Goal: Transaction & Acquisition: Obtain resource

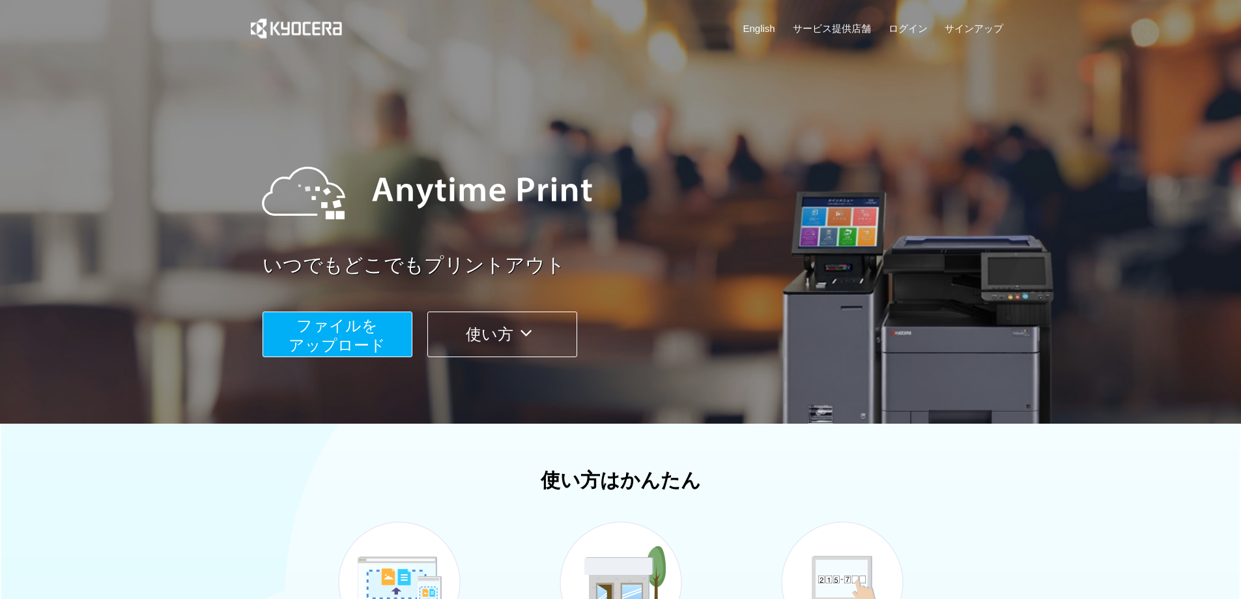
click at [349, 341] on span "ファイルを ​​アップロード" at bounding box center [337, 335] width 97 height 37
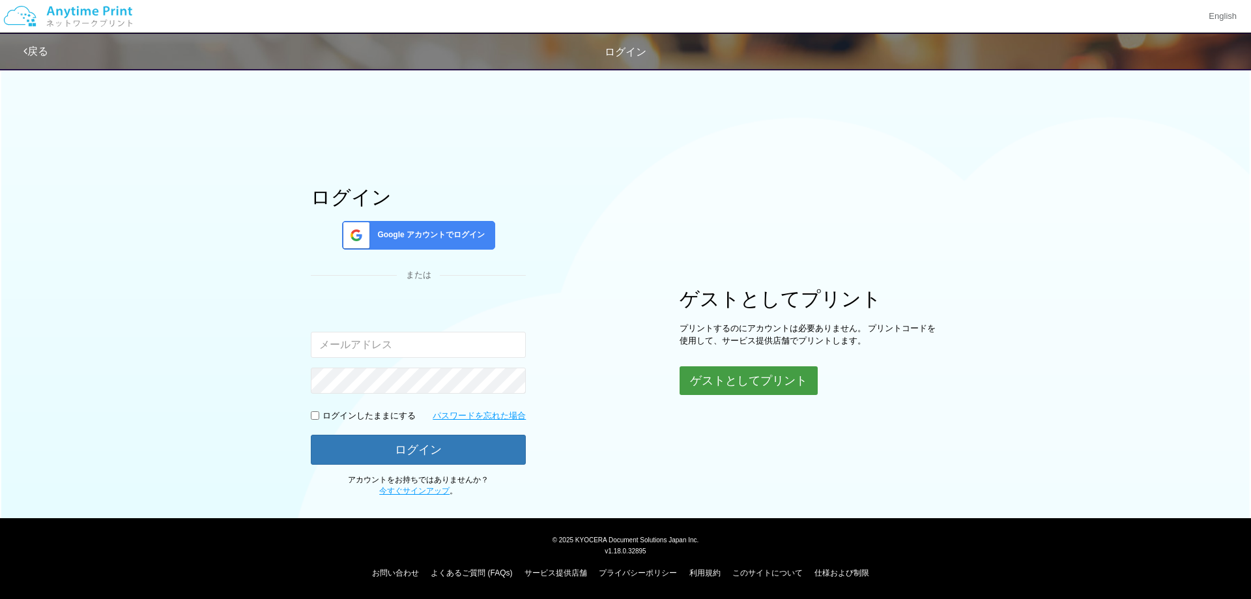
click at [715, 374] on button "ゲストとしてプリント" at bounding box center [748, 380] width 138 height 29
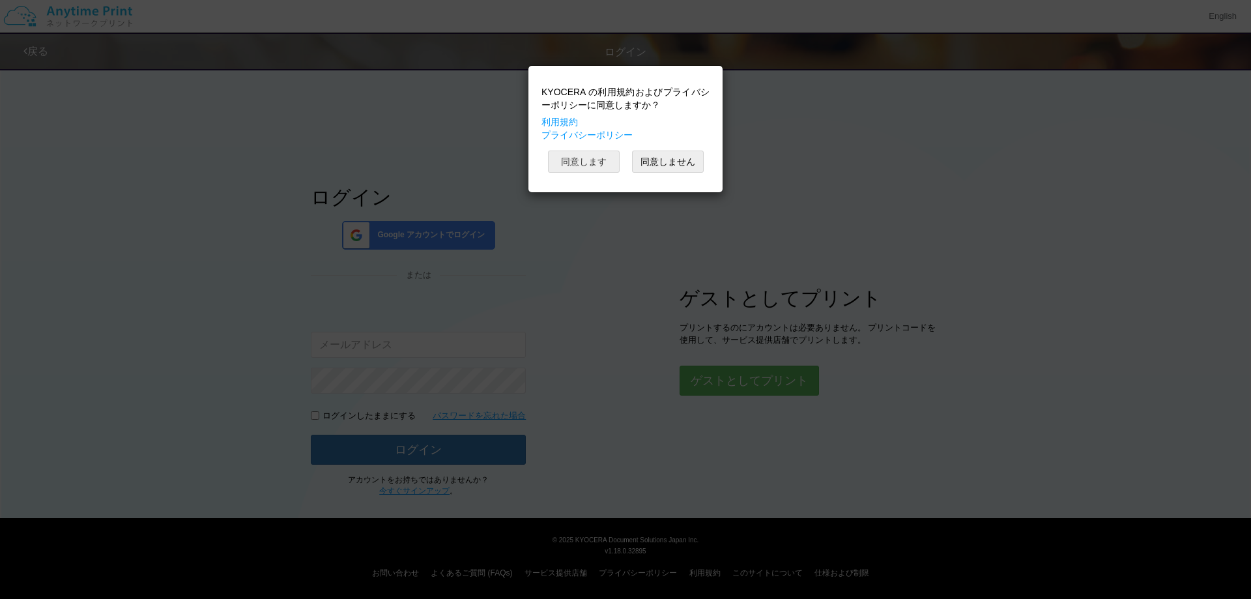
click at [553, 156] on button "同意します" at bounding box center [584, 161] width 72 height 22
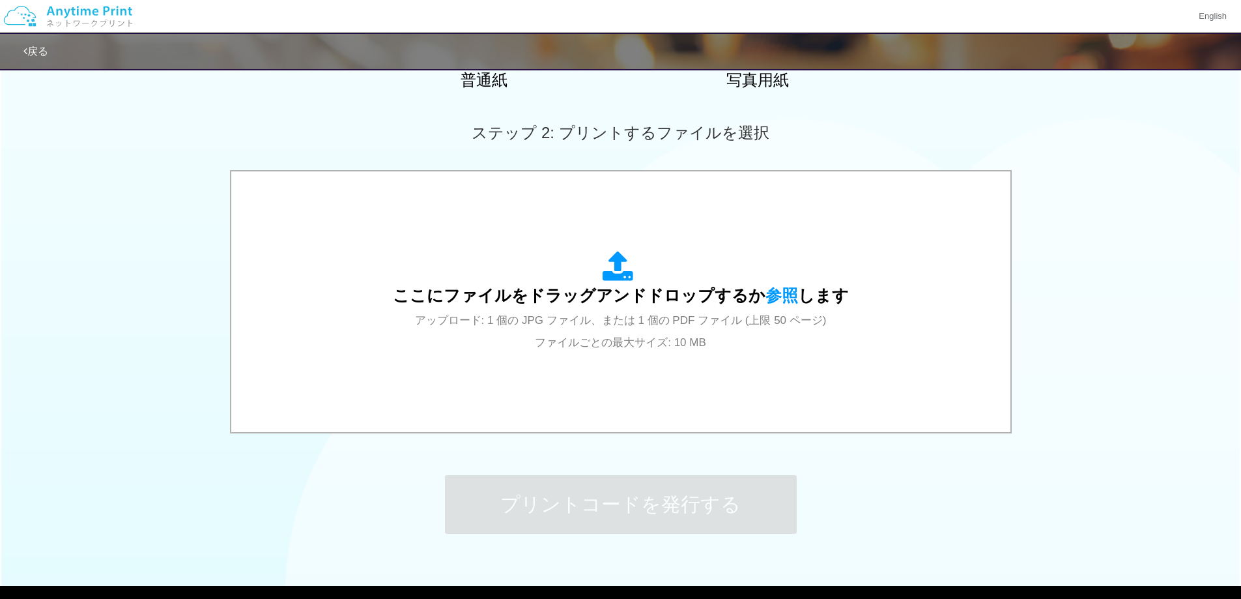
scroll to position [326, 0]
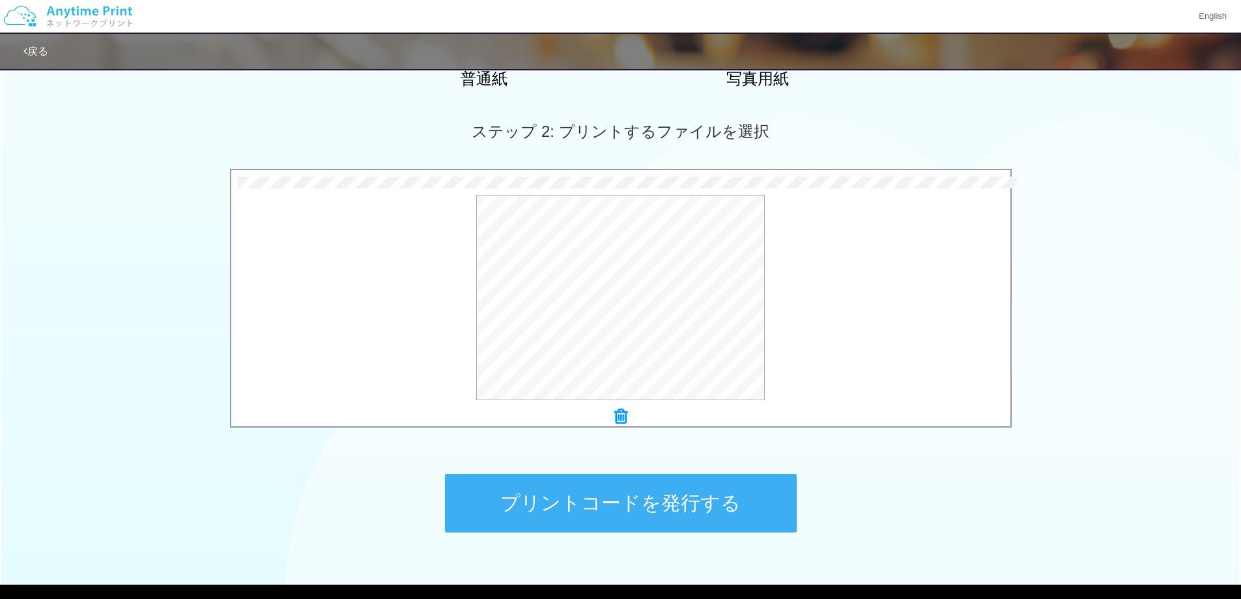
click at [639, 489] on button "プリントコードを発行する" at bounding box center [621, 503] width 352 height 59
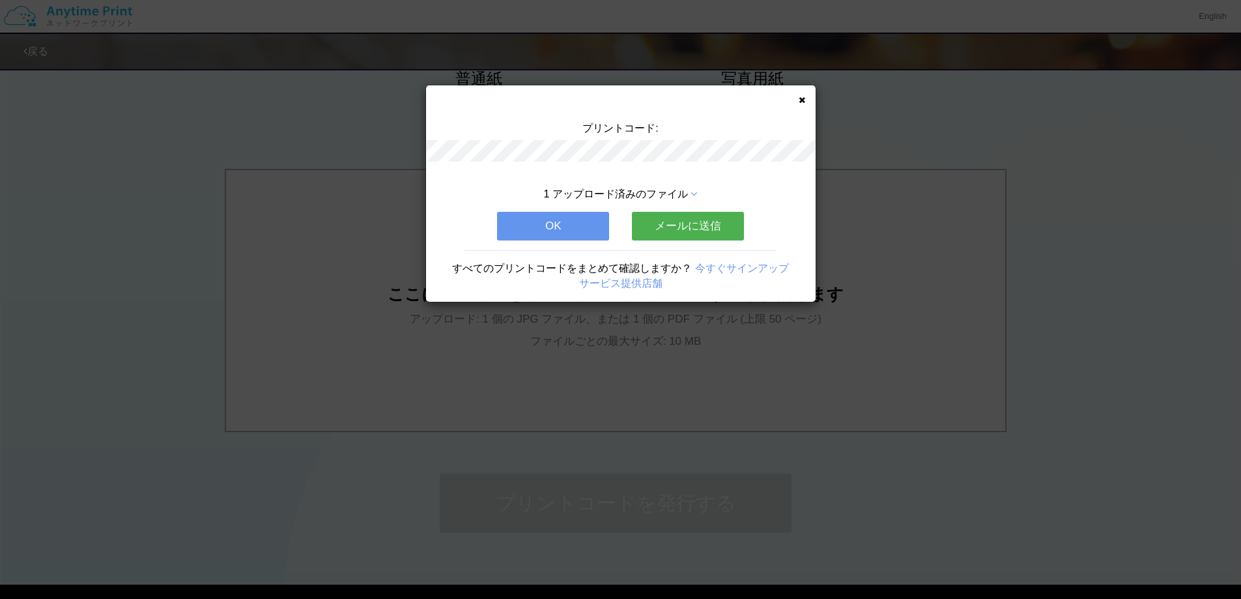
scroll to position [0, 0]
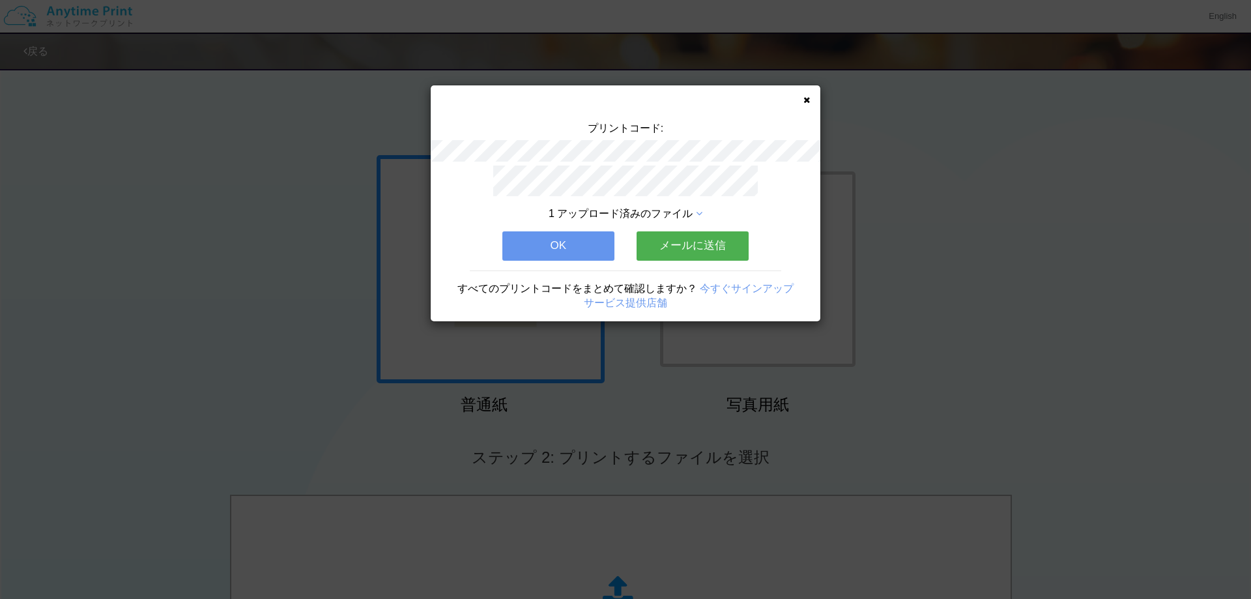
click at [544, 237] on button "OK" at bounding box center [558, 245] width 112 height 29
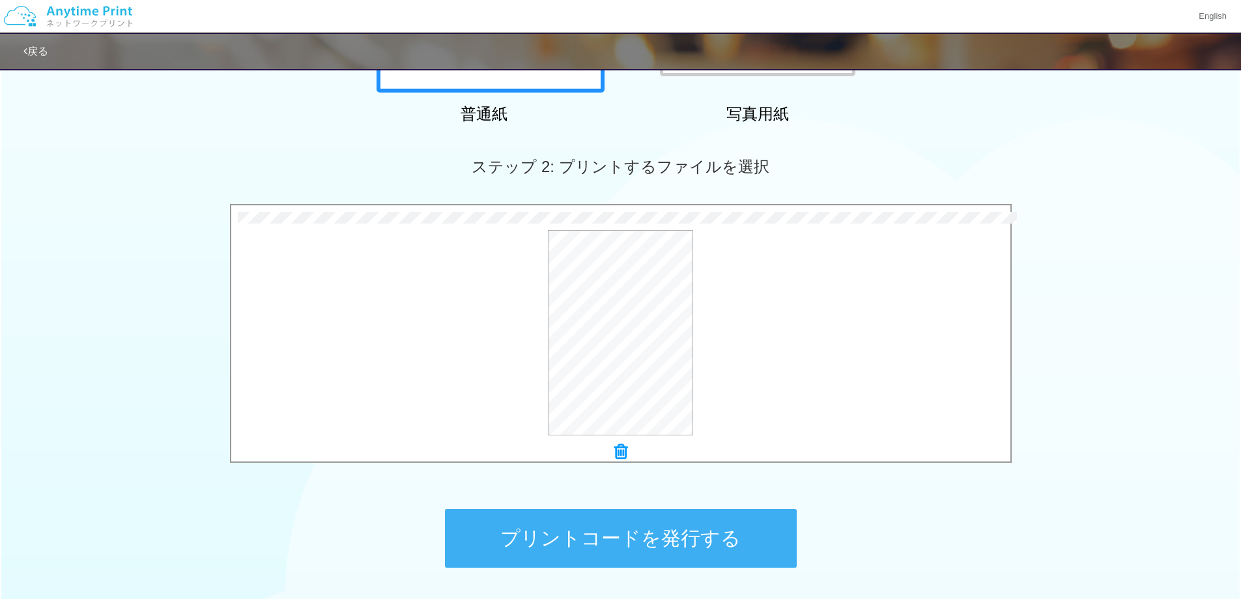
scroll to position [392, 0]
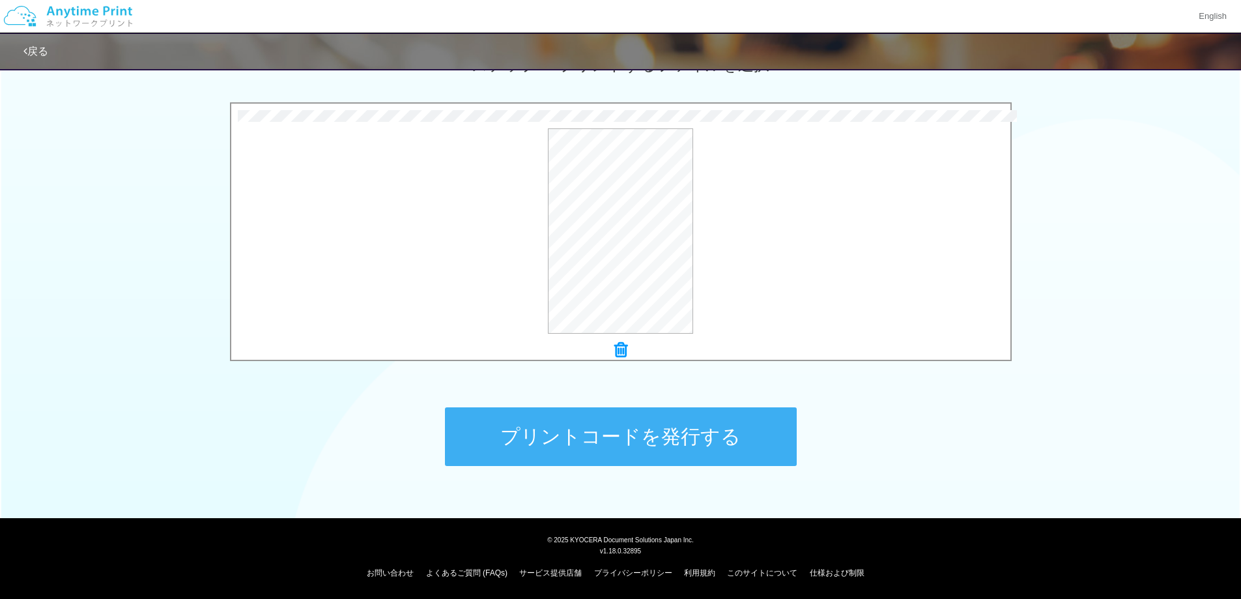
click at [609, 449] on button "プリントコードを発行する" at bounding box center [621, 436] width 352 height 59
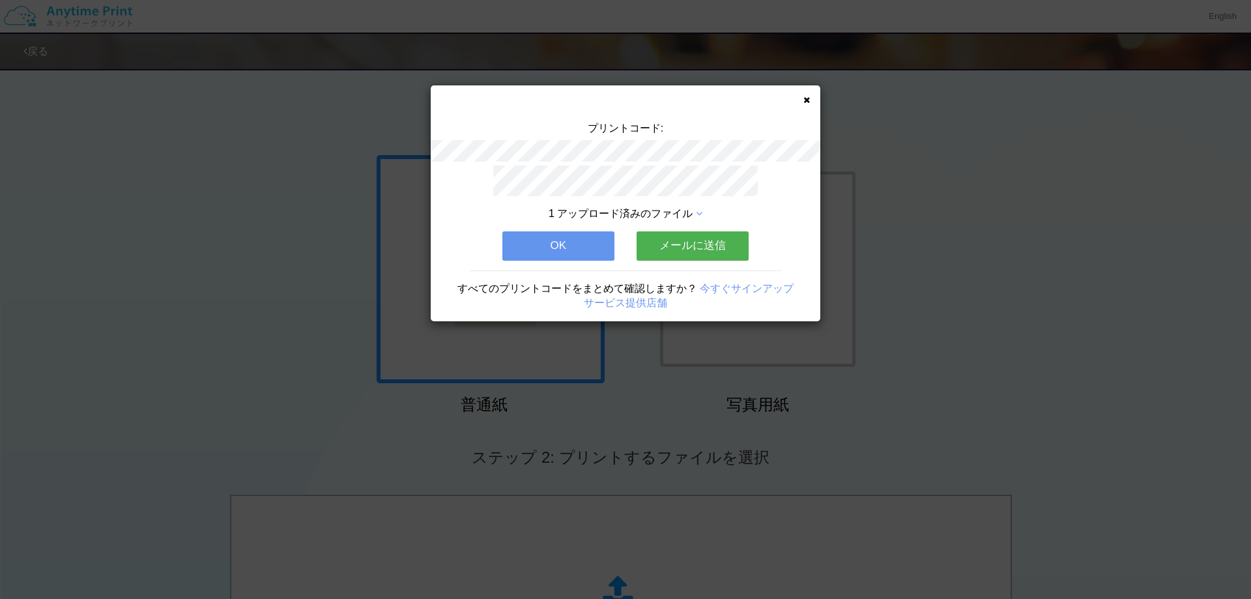
click at [810, 95] on div "プリントコード: 1 アップロード済みのファイル OK メールに送信 すべてのプリントコードをまとめて確認しますか？ 今すぐサインアップ サービス提供店舗" at bounding box center [626, 203] width 390 height 236
click at [815, 105] on div "プリントコード: 1 アップロード済みのファイル OK メールに送信 すべてのプリントコードをまとめて確認しますか？ 今すぐサインアップ サービス提供店舗" at bounding box center [626, 203] width 390 height 236
click at [555, 243] on button "OK" at bounding box center [558, 245] width 112 height 29
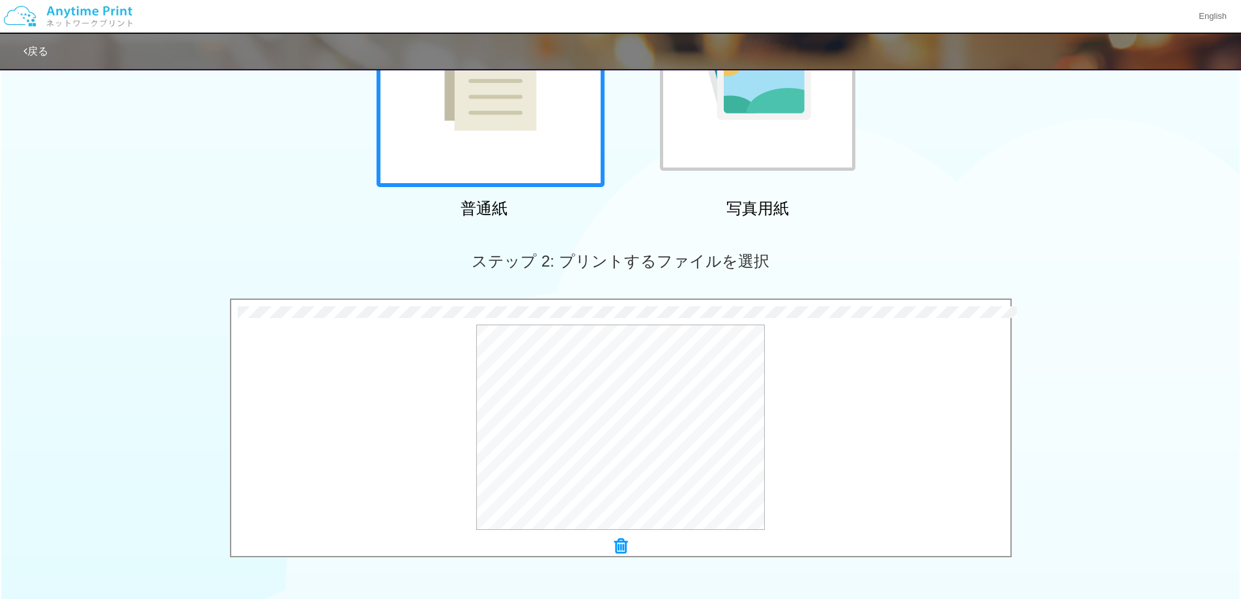
scroll to position [326, 0]
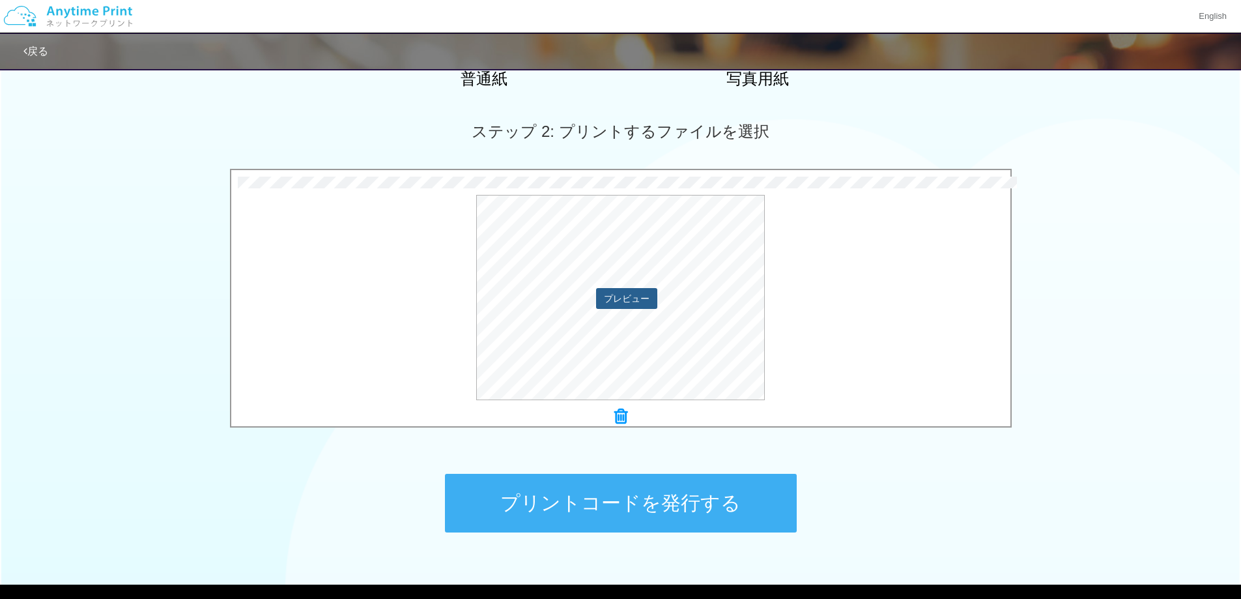
click at [622, 296] on button "プレビュー" at bounding box center [626, 298] width 61 height 21
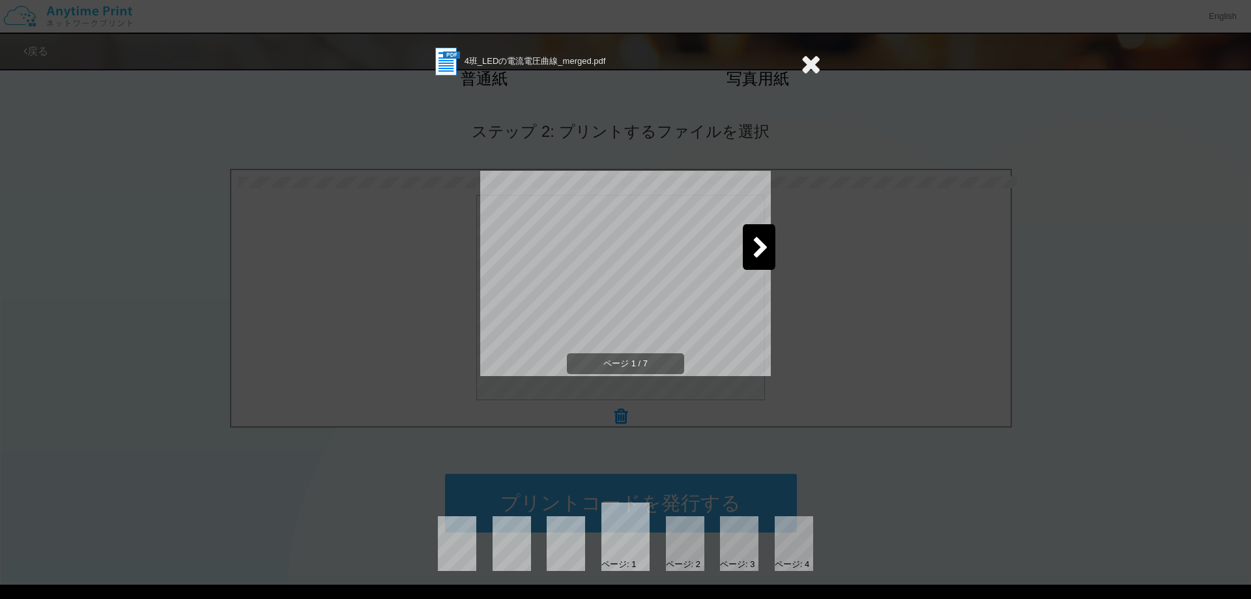
click at [763, 255] on icon at bounding box center [760, 248] width 16 height 23
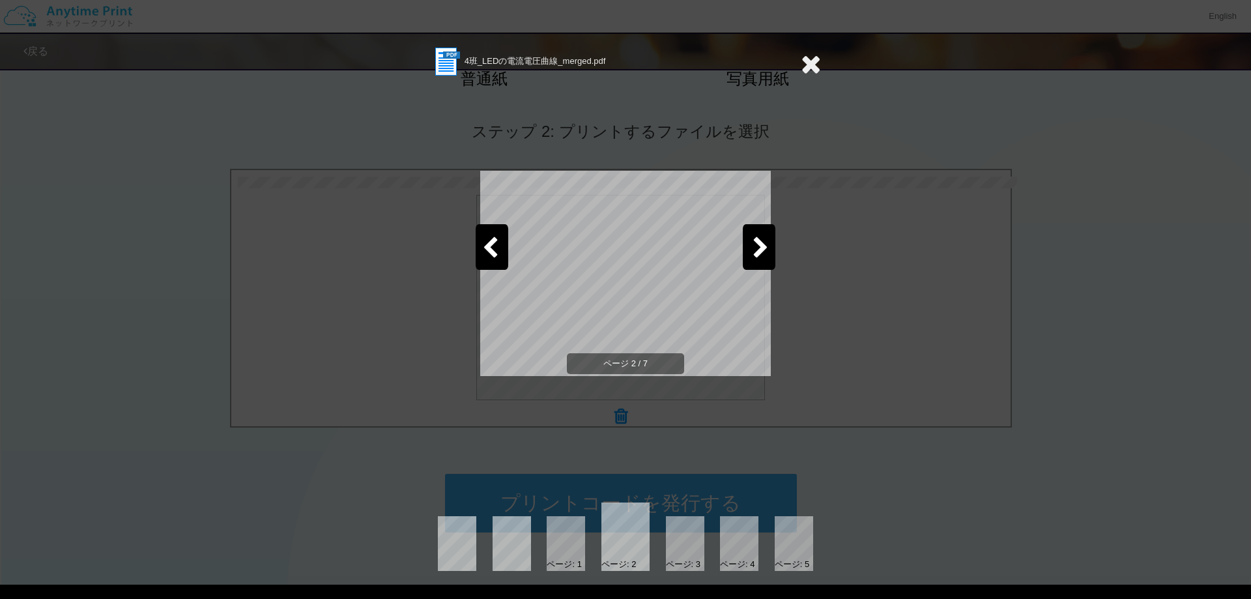
click at [763, 255] on icon at bounding box center [760, 248] width 16 height 23
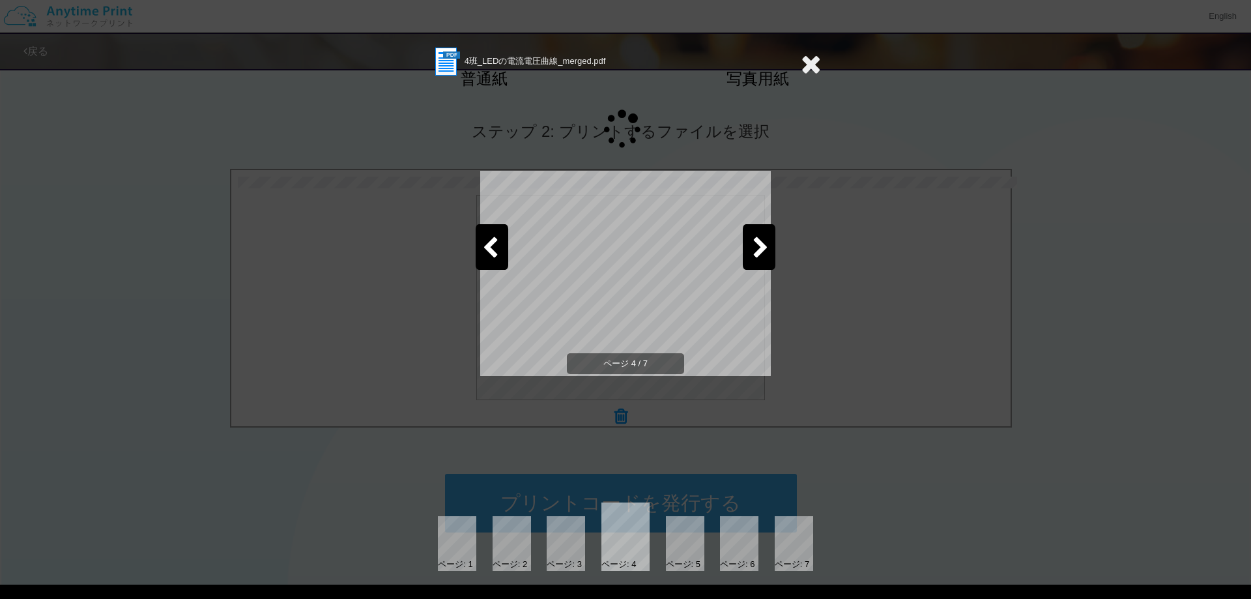
click at [763, 255] on icon at bounding box center [760, 248] width 16 height 23
click at [763, 254] on icon at bounding box center [760, 248] width 16 height 23
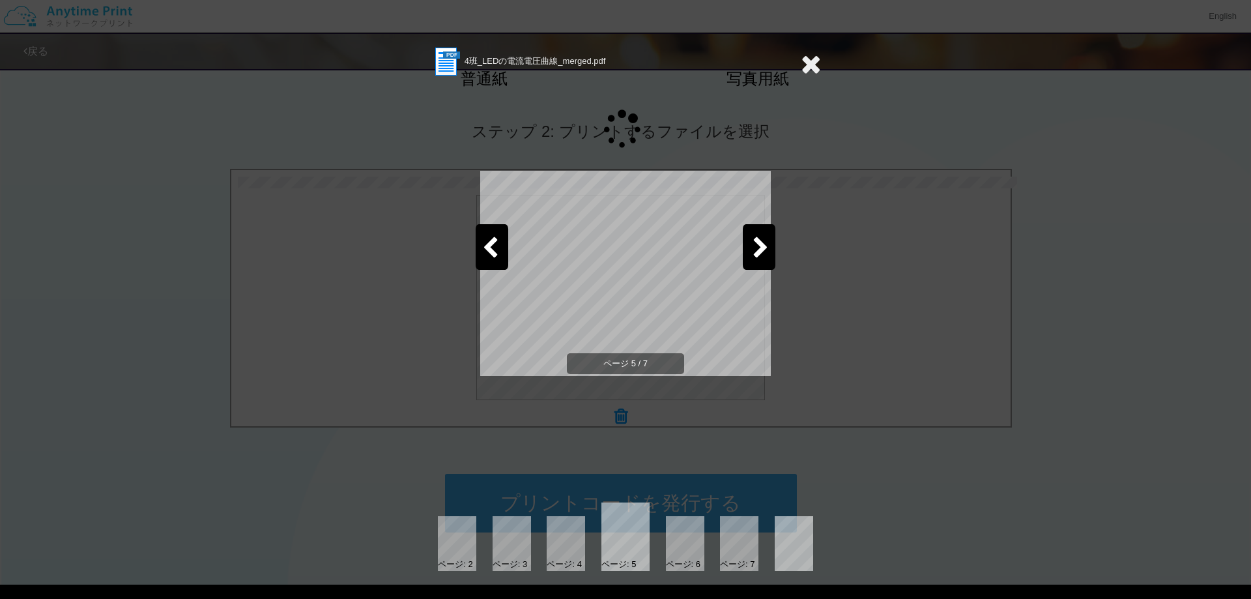
click at [763, 254] on icon at bounding box center [760, 248] width 16 height 23
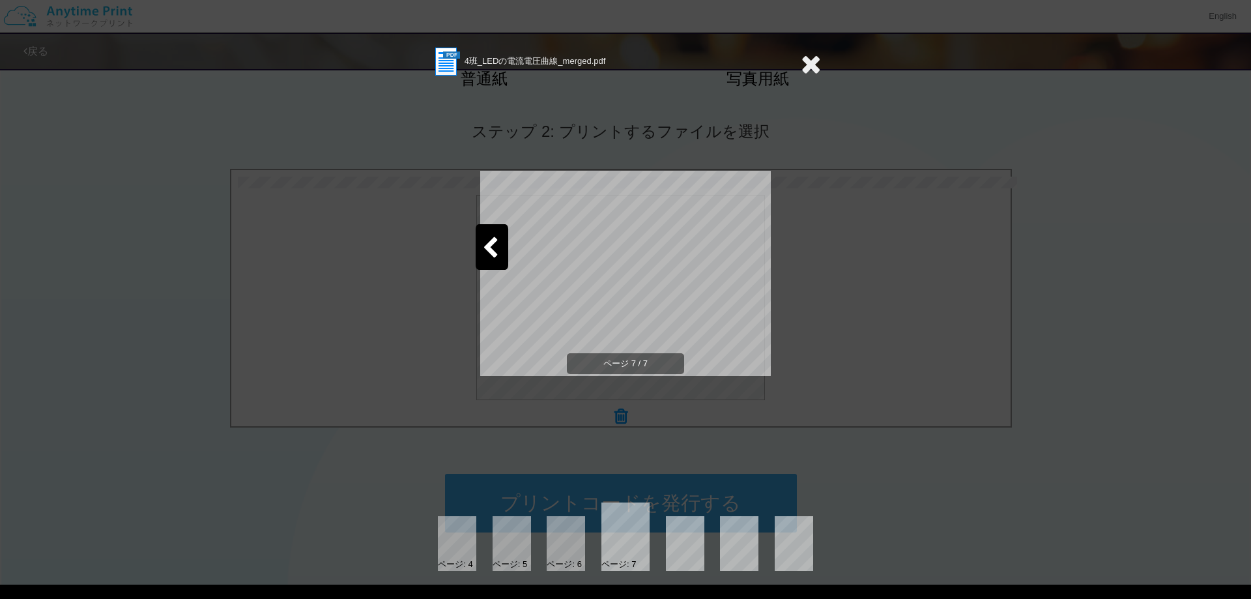
click at [806, 63] on icon at bounding box center [811, 64] width 20 height 26
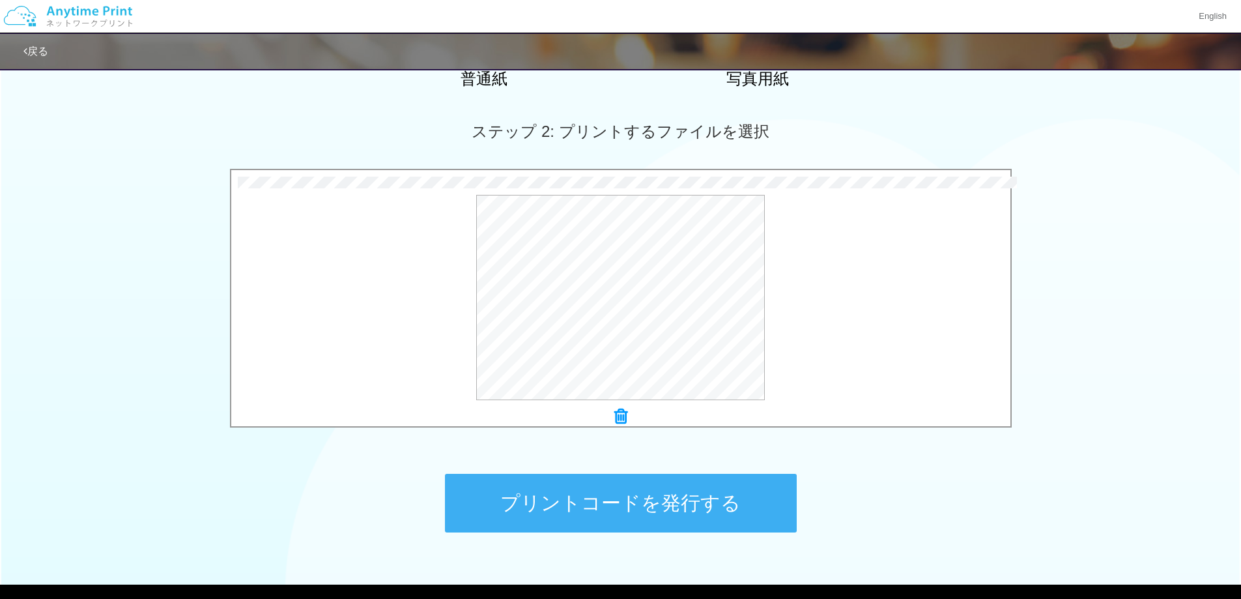
click at [678, 495] on button "プリントコードを発行する" at bounding box center [621, 503] width 352 height 59
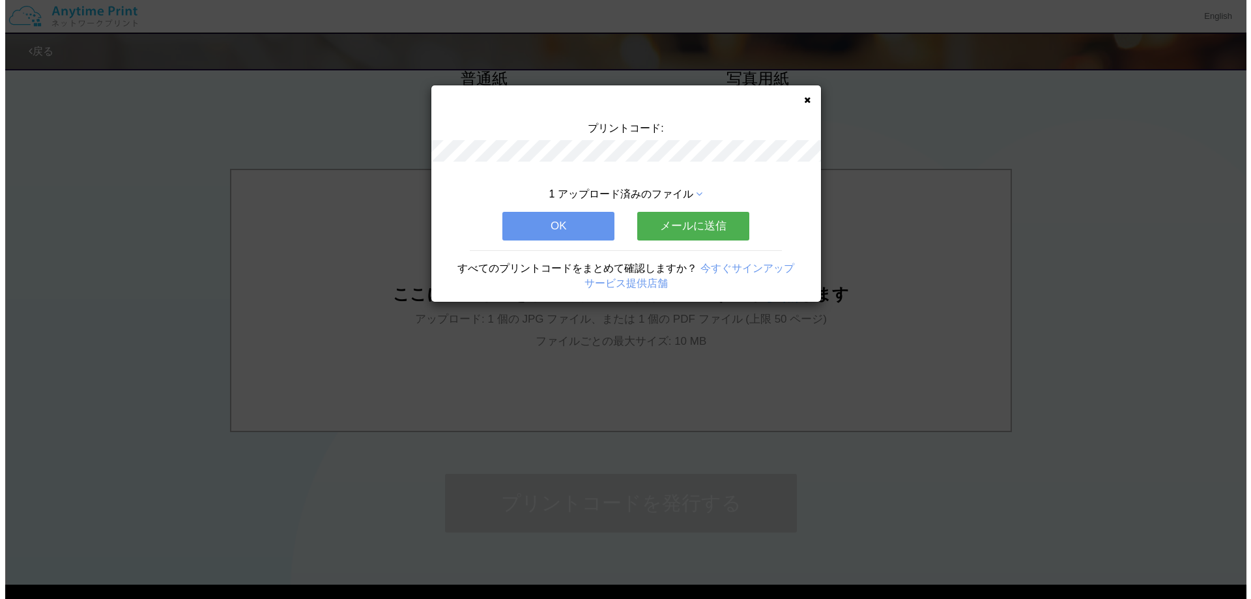
scroll to position [0, 0]
